Goal: Information Seeking & Learning: Check status

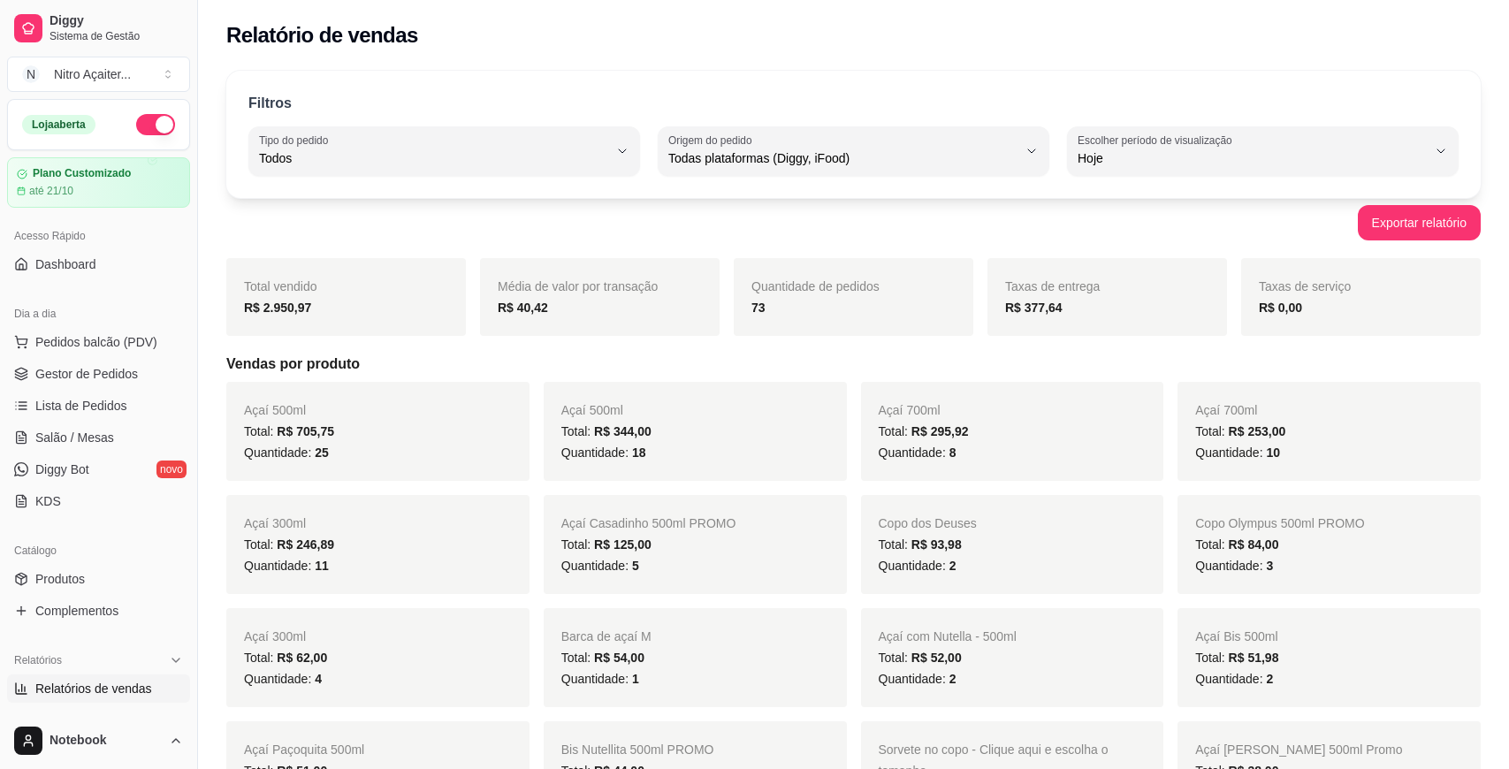
select select "ALL"
select select "0"
click at [869, 147] on div "Todas plataformas (Diggy, iFood)" at bounding box center [835, 150] width 344 height 35
click at [806, 230] on span "Diggy" at bounding box center [836, 229] width 326 height 17
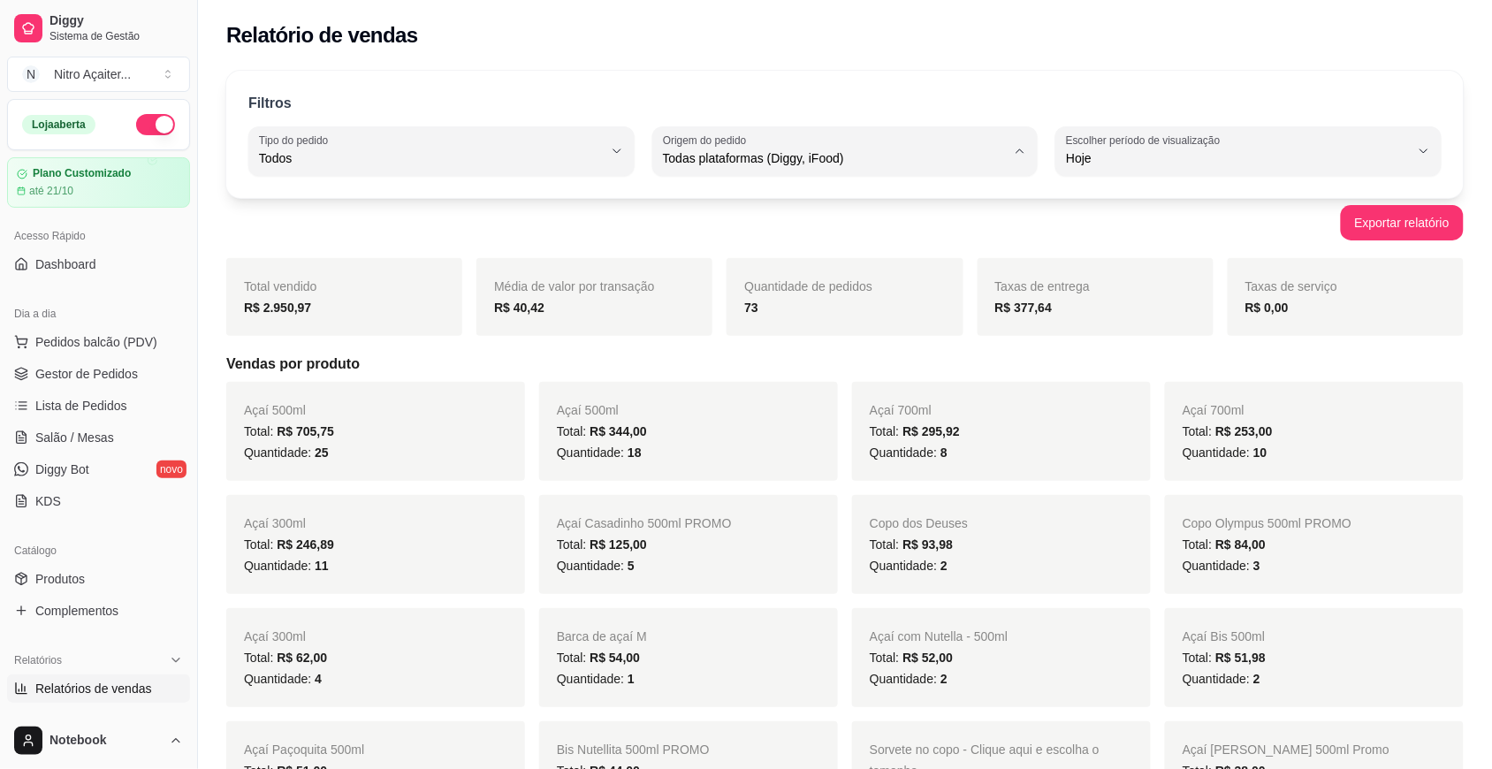
type input "DIGGY"
select select "DIGGY"
click at [1162, 221] on div "Exportar relatório" at bounding box center [844, 222] width 1237 height 35
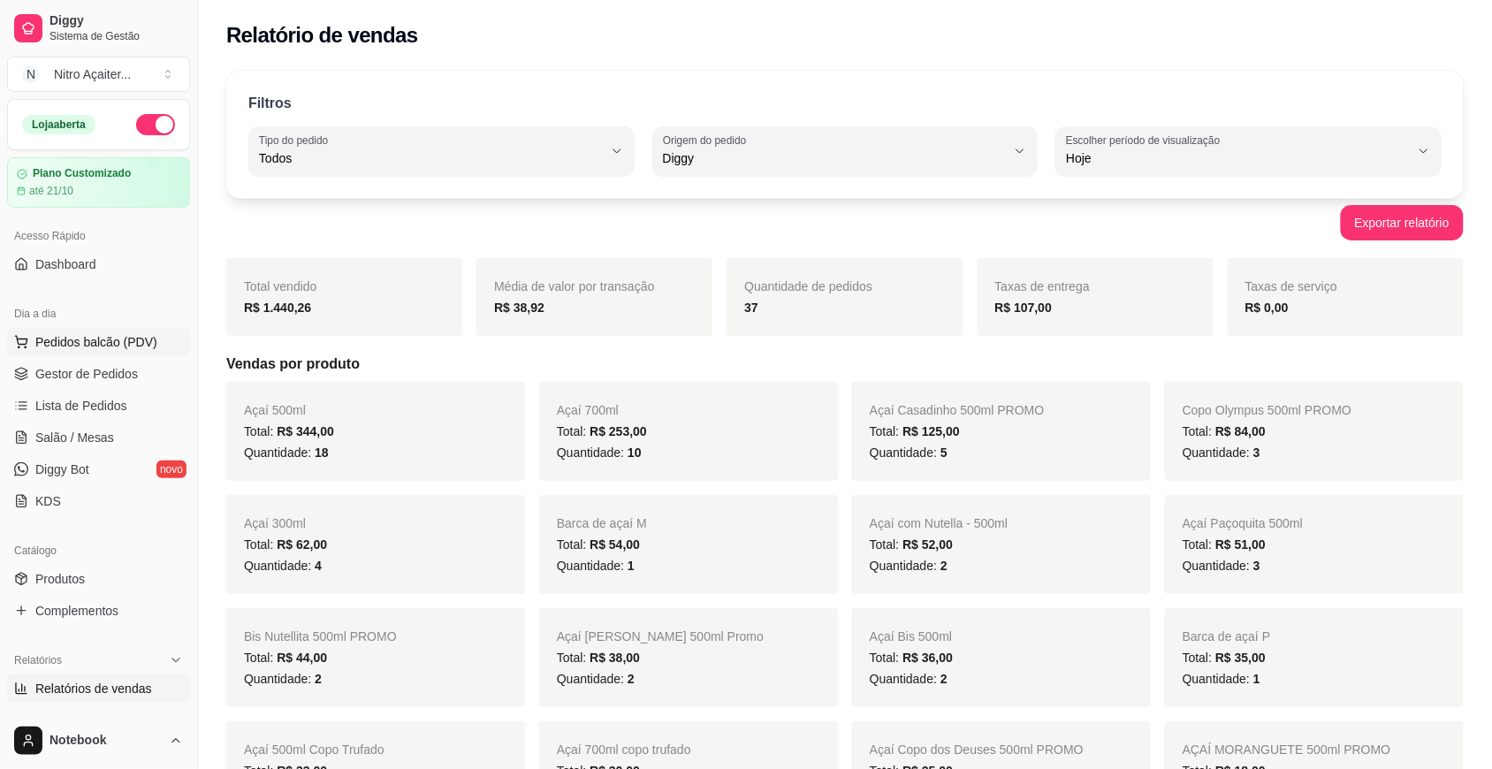
click at [124, 332] on button "Pedidos balcão (PDV)" at bounding box center [98, 342] width 183 height 28
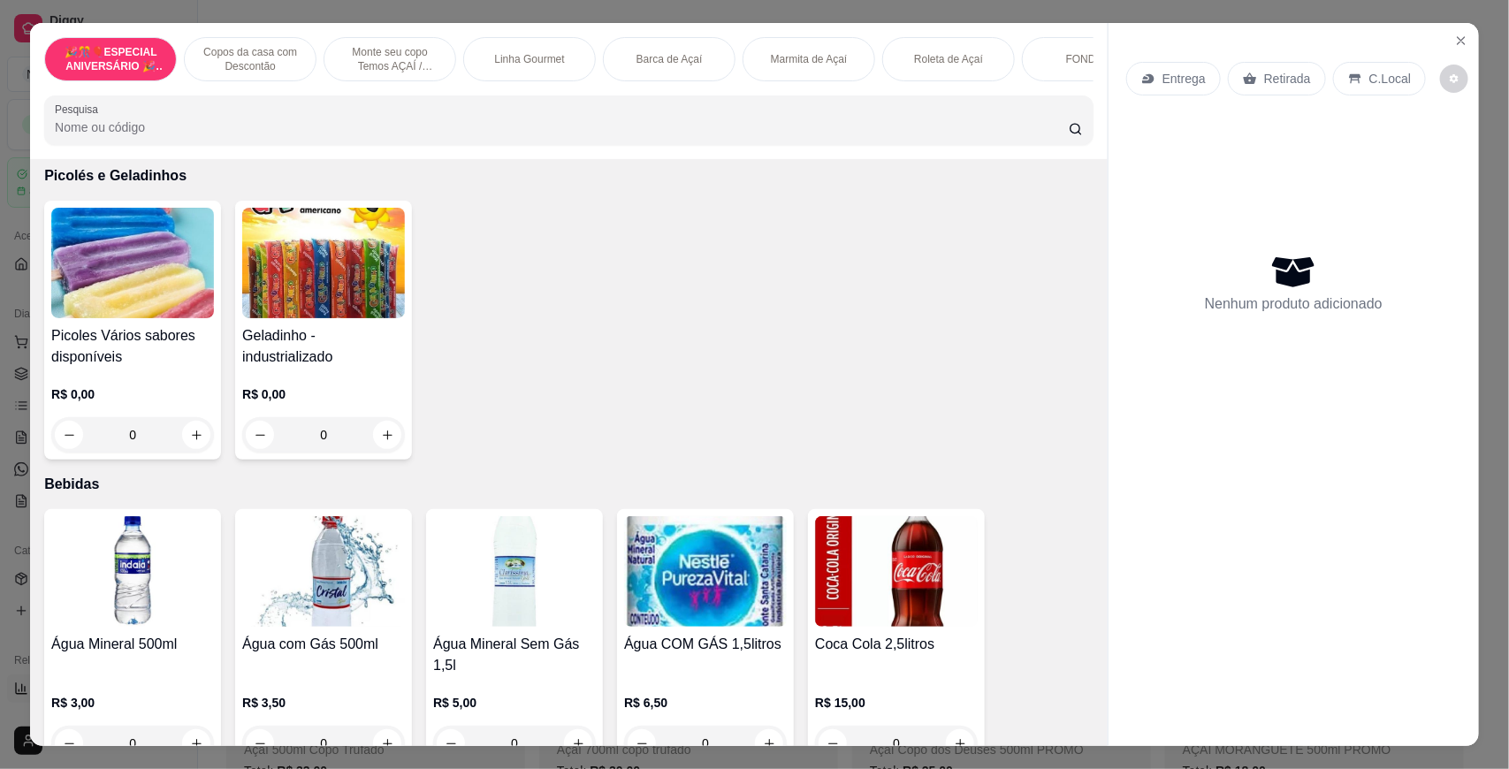
scroll to position [4215, 0]
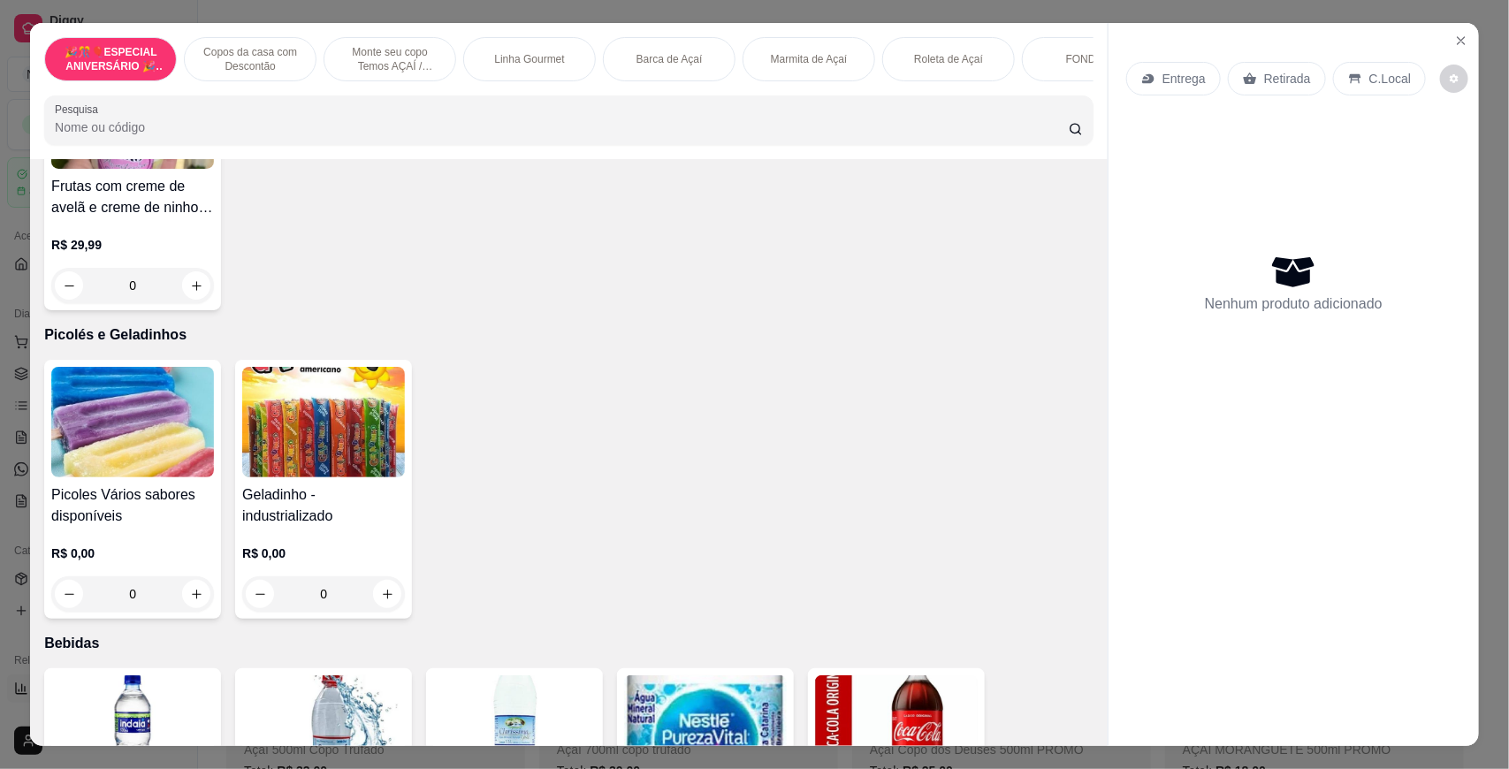
click at [385, 429] on img at bounding box center [323, 422] width 163 height 110
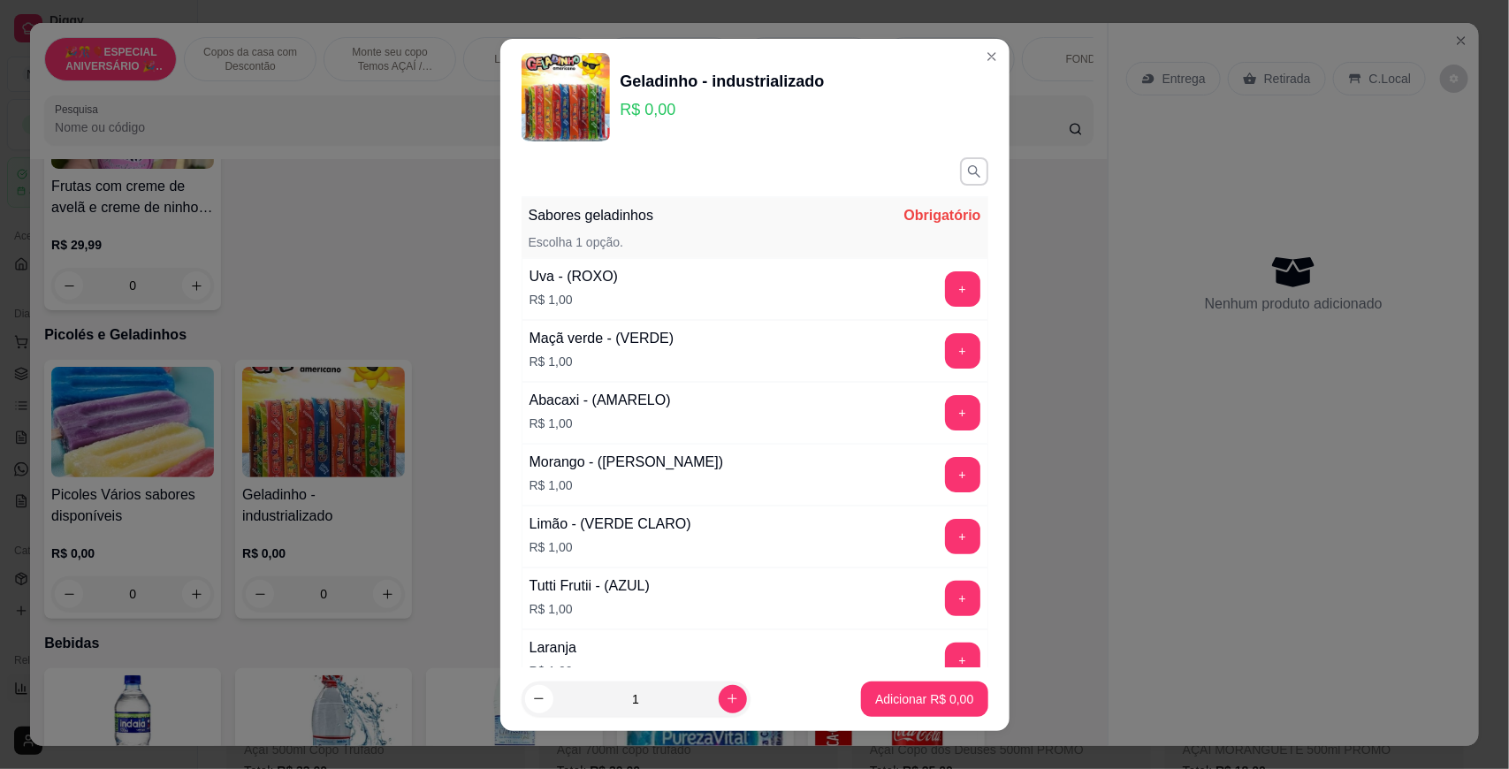
scroll to position [0, 0]
